Goal: Complete application form

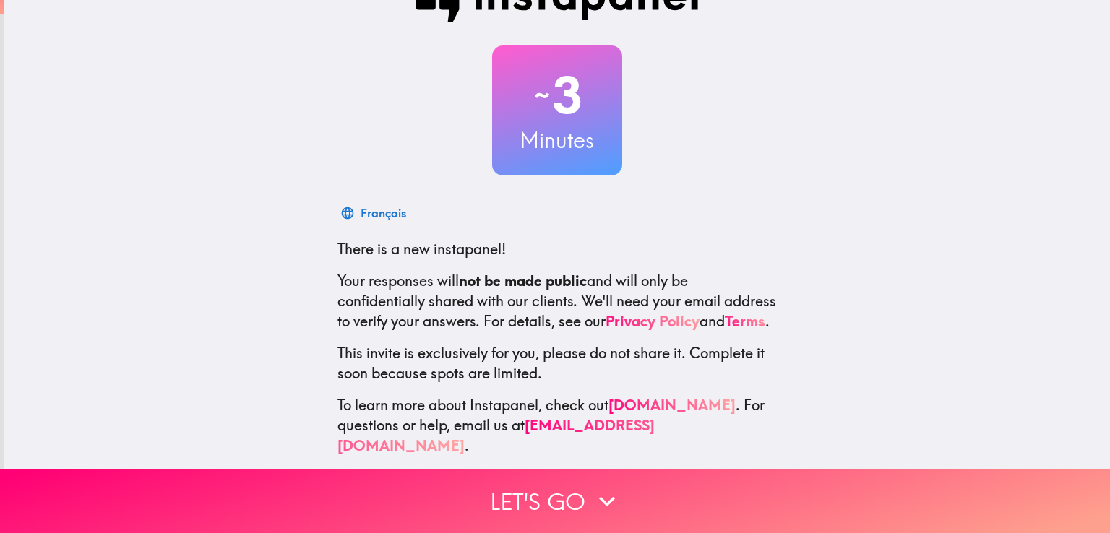
scroll to position [68, 0]
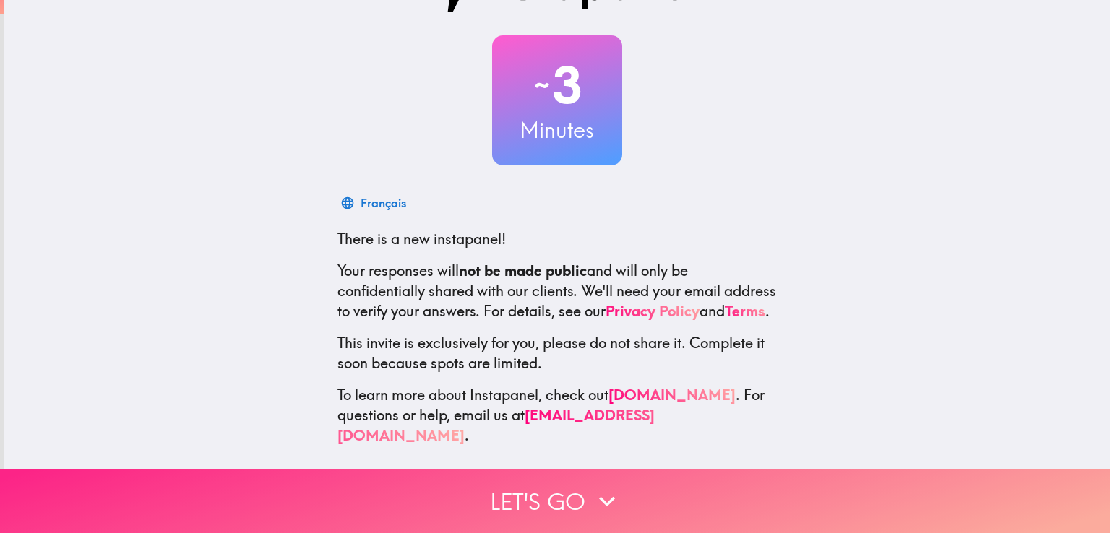
click at [599, 496] on icon "button" at bounding box center [607, 501] width 16 height 10
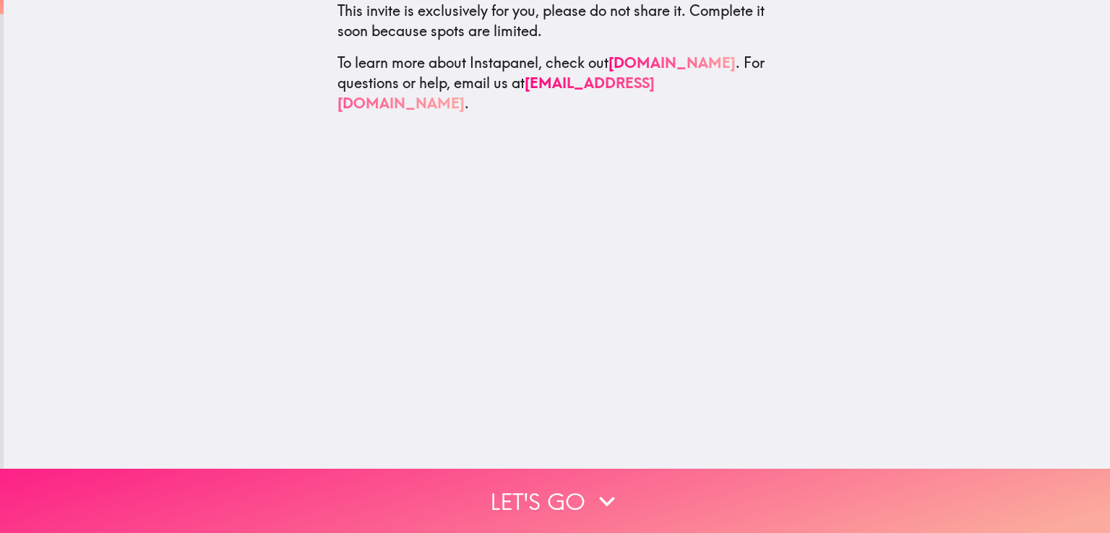
scroll to position [0, 0]
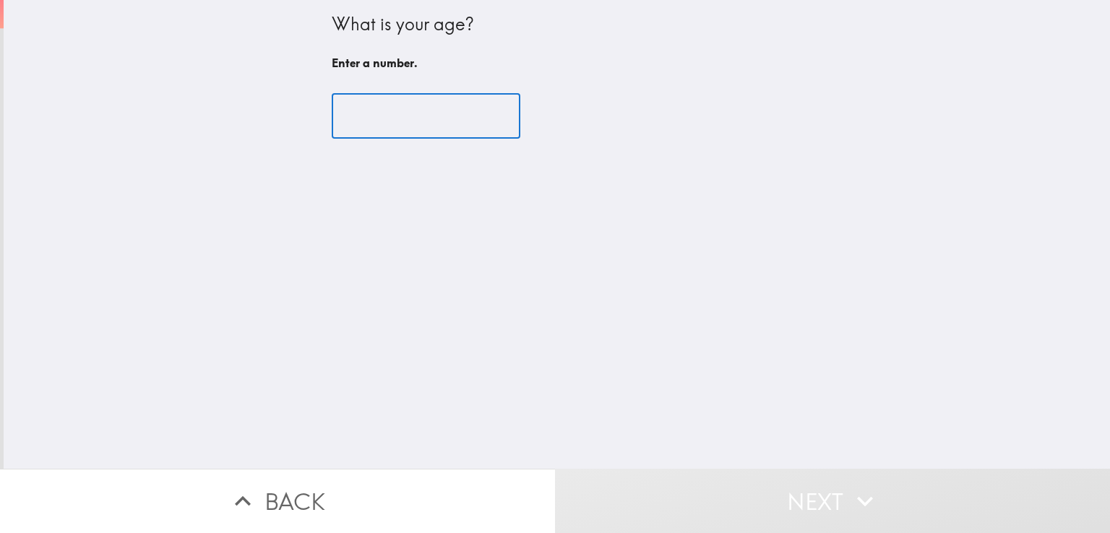
click at [353, 116] on input "number" at bounding box center [426, 116] width 189 height 45
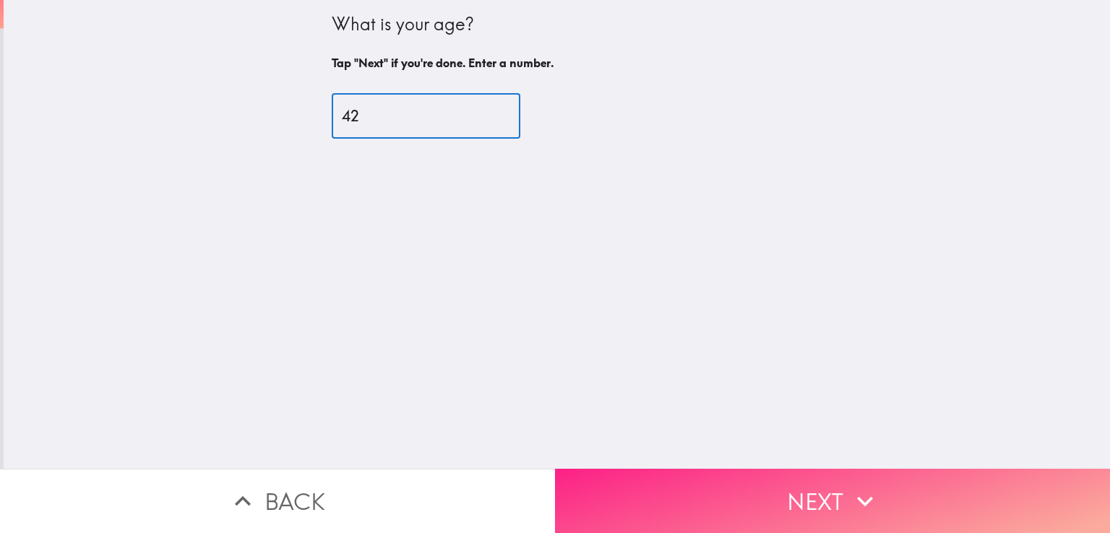
type input "42"
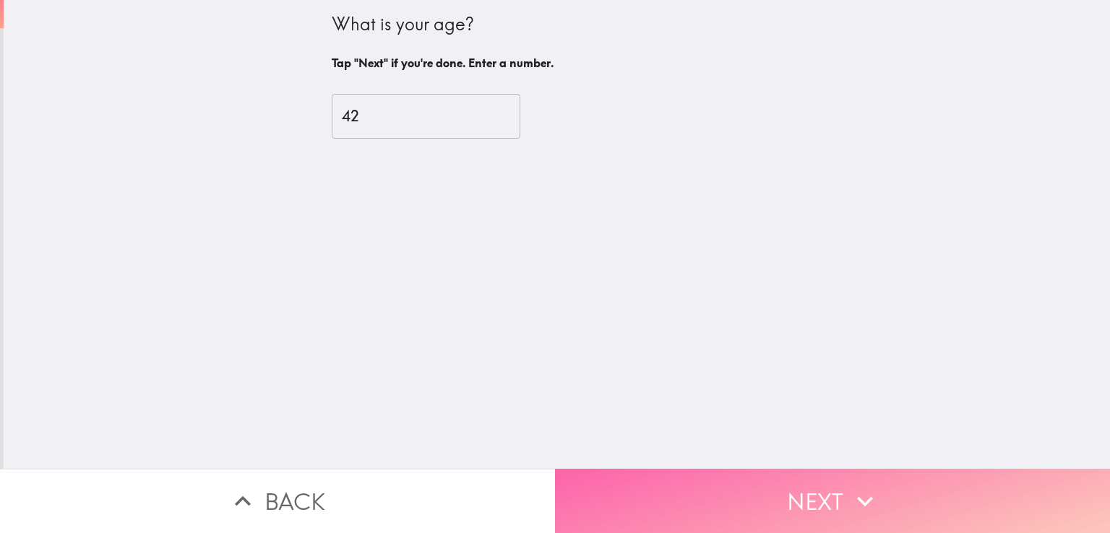
click at [788, 501] on button "Next" at bounding box center [832, 501] width 555 height 64
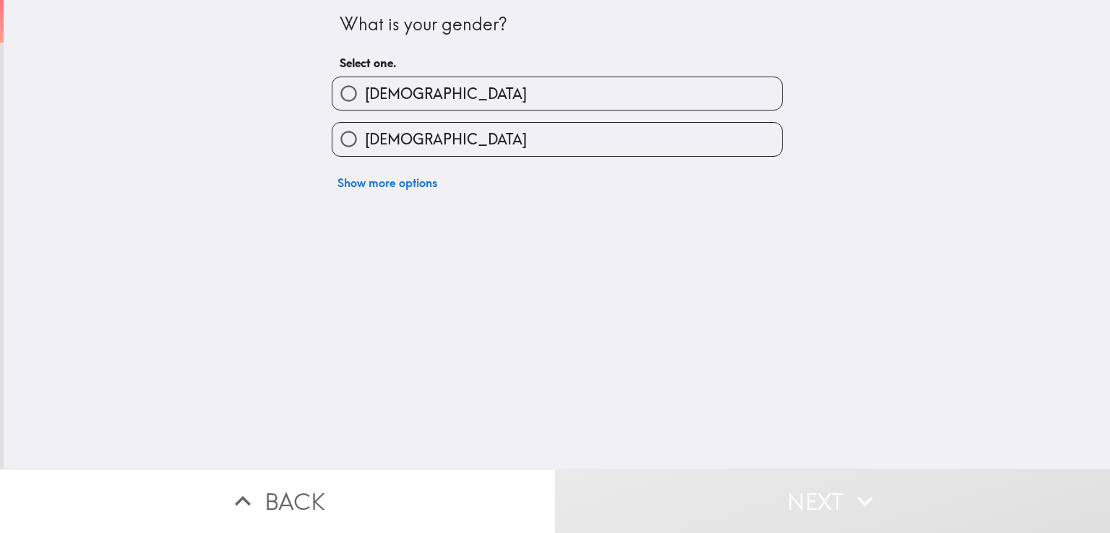
click at [424, 146] on label "[DEMOGRAPHIC_DATA]" at bounding box center [556, 139] width 449 height 33
click at [365, 146] on input "[DEMOGRAPHIC_DATA]" at bounding box center [348, 139] width 33 height 33
radio input "true"
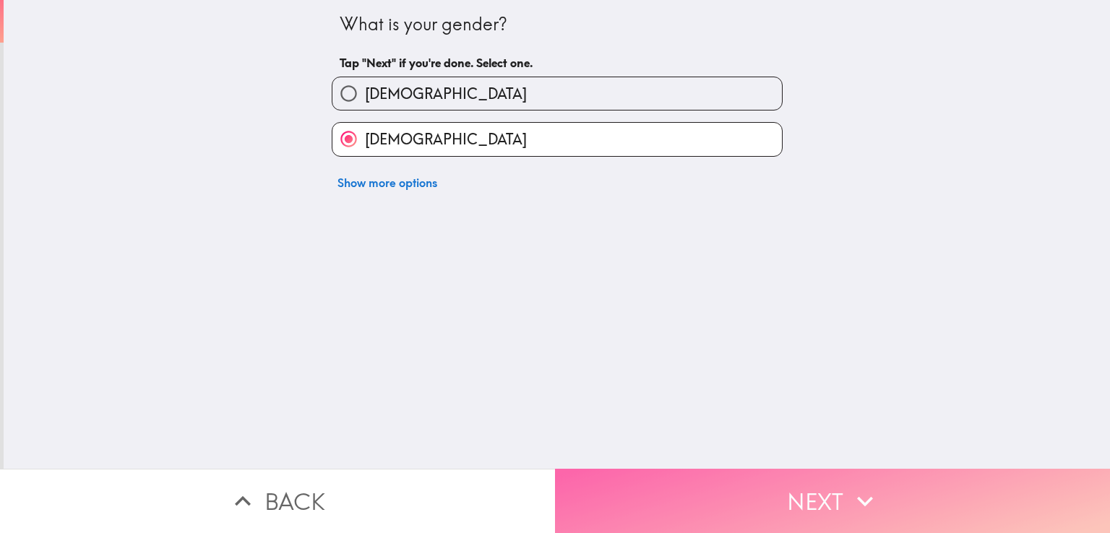
click at [698, 489] on button "Next" at bounding box center [832, 501] width 555 height 64
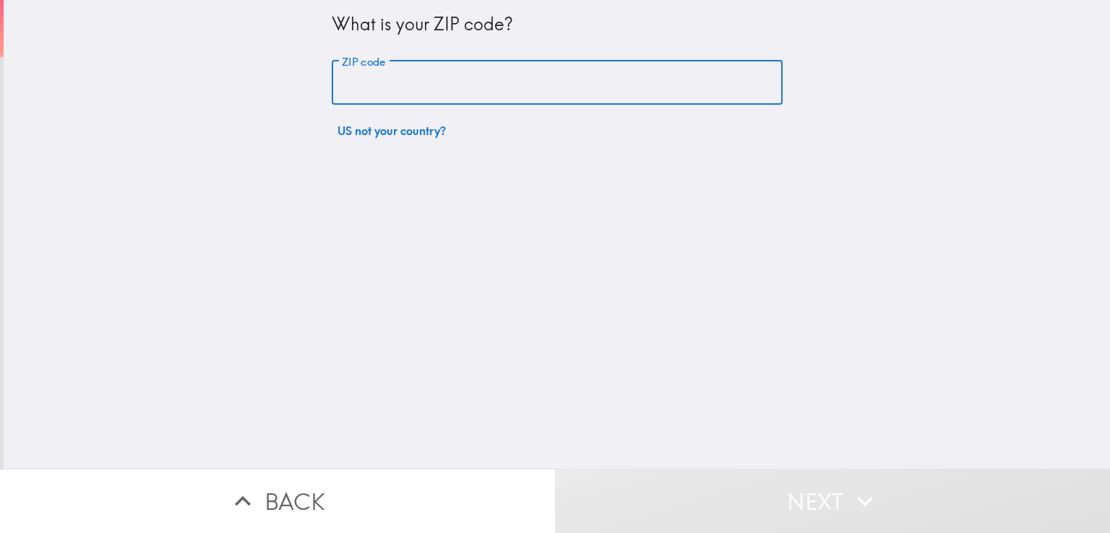
click at [425, 74] on input "ZIP code" at bounding box center [557, 83] width 451 height 45
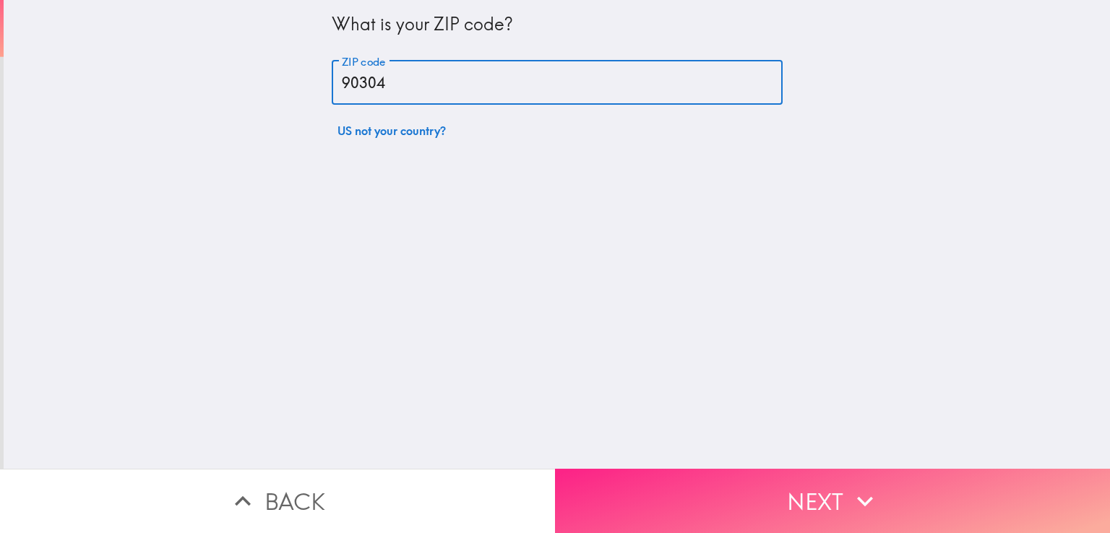
type input "90304"
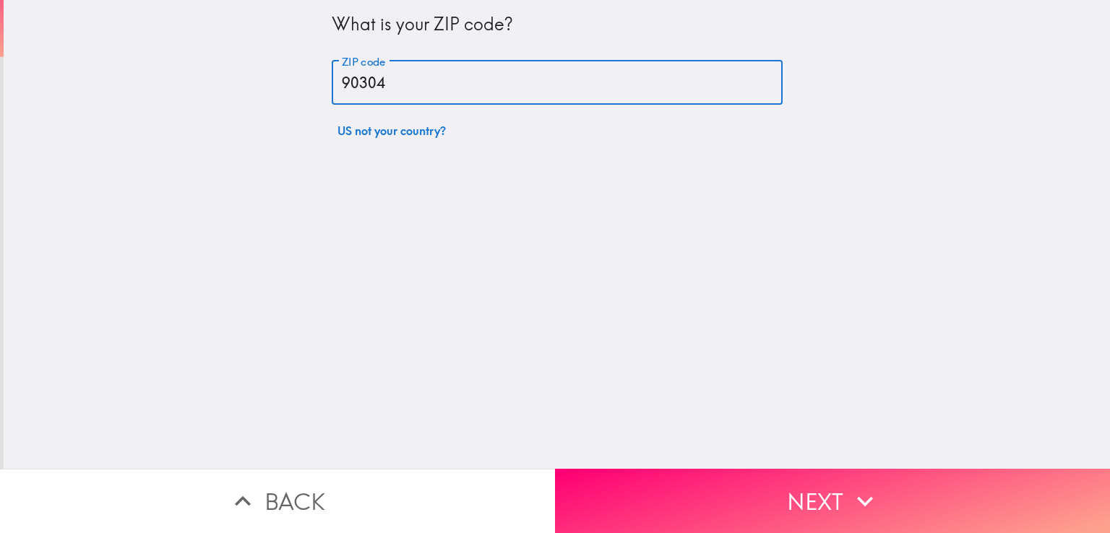
click at [676, 469] on button "Next" at bounding box center [832, 501] width 555 height 64
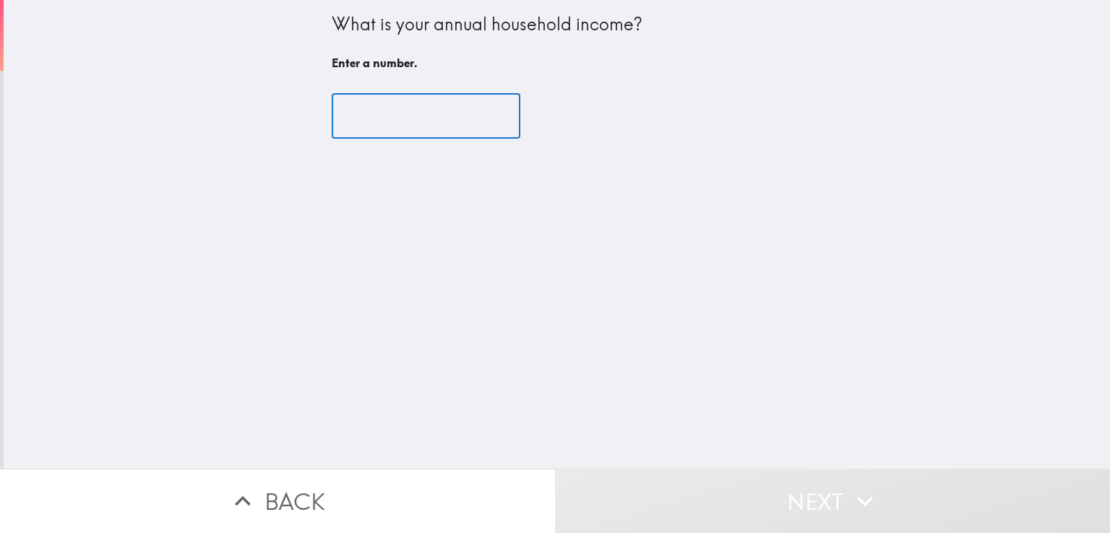
click at [434, 118] on input "number" at bounding box center [426, 116] width 189 height 45
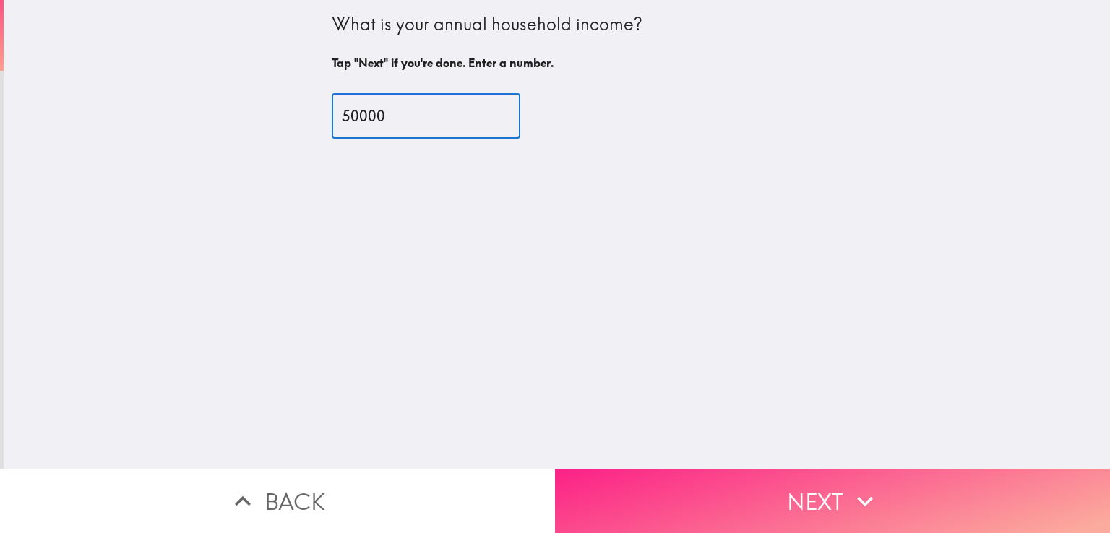
type input "50000"
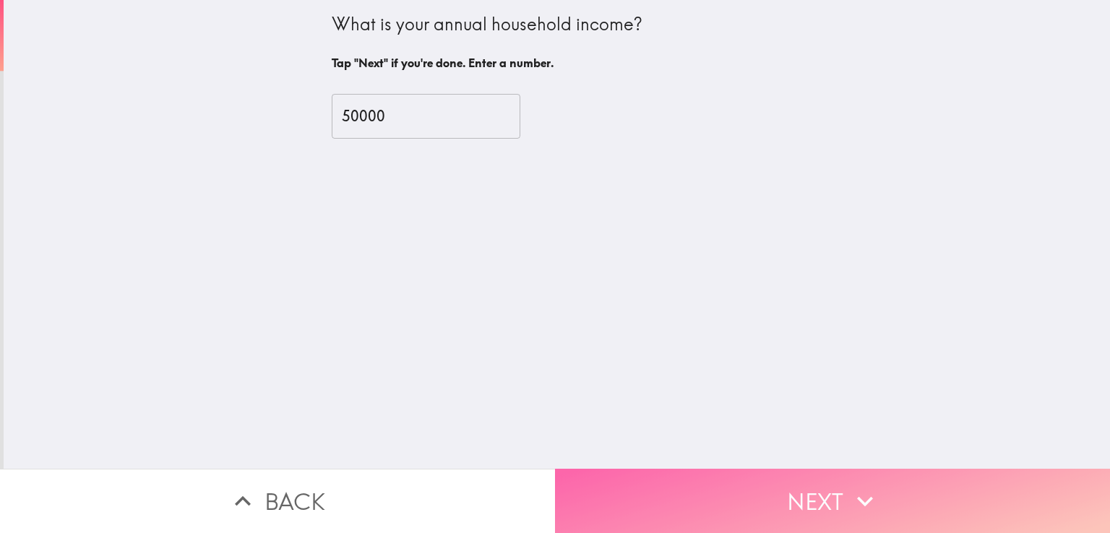
click at [673, 469] on button "Next" at bounding box center [832, 501] width 555 height 64
